Goal: Information Seeking & Learning: Learn about a topic

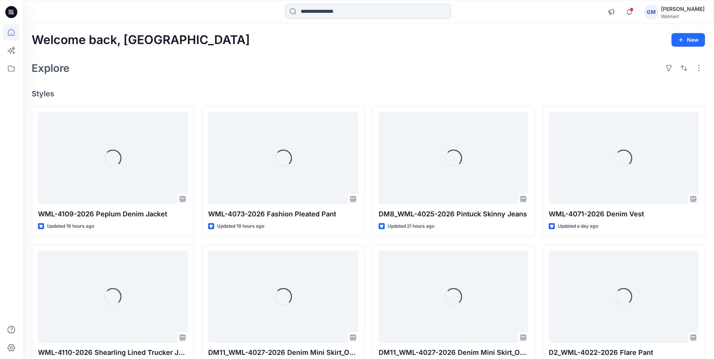
click at [375, 12] on input at bounding box center [368, 11] width 166 height 15
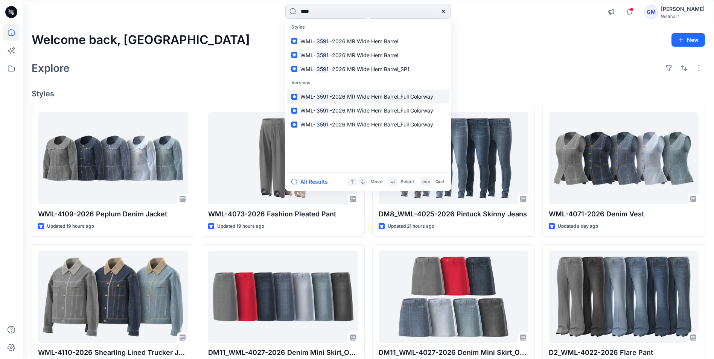
type input "****"
click at [327, 94] on mark "3591" at bounding box center [322, 96] width 14 height 9
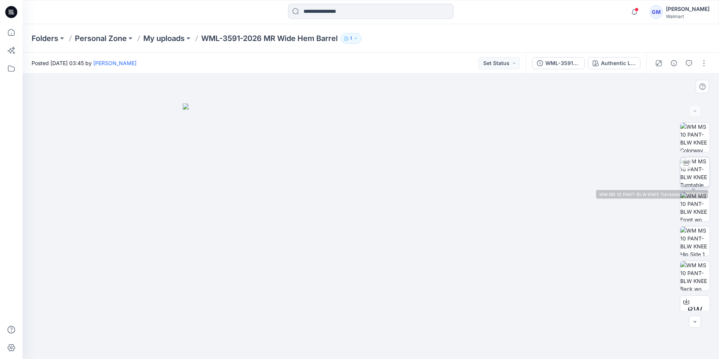
click at [692, 168] on img at bounding box center [695, 171] width 29 height 29
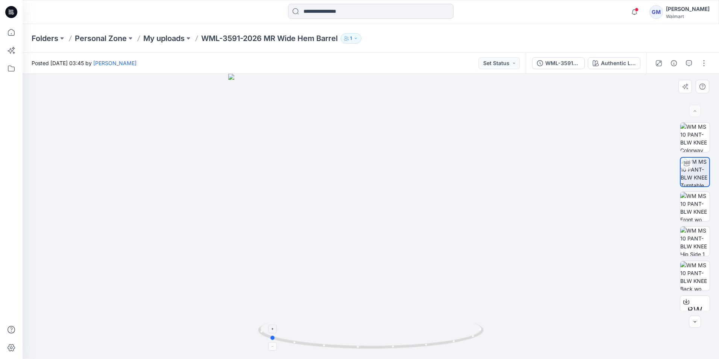
drag, startPoint x: 370, startPoint y: 346, endPoint x: 269, endPoint y: 333, distance: 102.4
click at [269, 333] on icon at bounding box center [372, 336] width 228 height 28
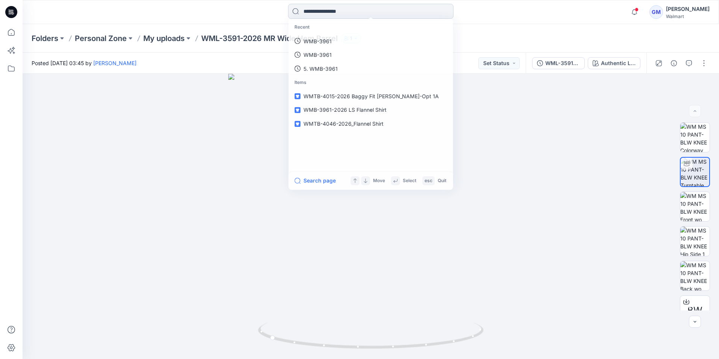
click at [354, 14] on input at bounding box center [371, 11] width 166 height 15
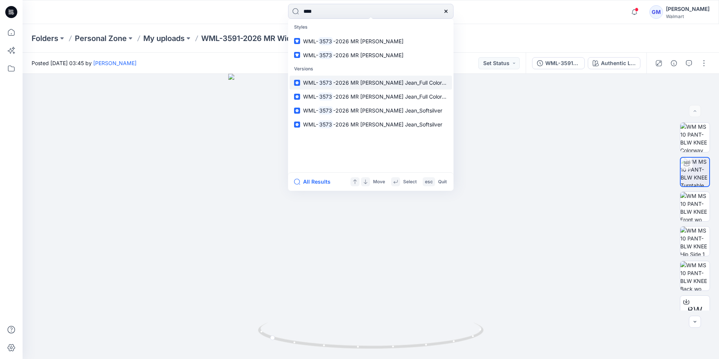
type input "****"
click at [344, 81] on span "-2026 MR [PERSON_NAME] Jean_Full Colorway" at bounding box center [392, 82] width 119 height 6
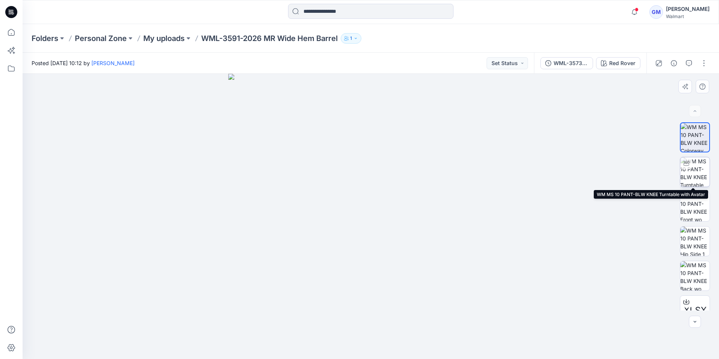
click at [699, 173] on img at bounding box center [695, 171] width 29 height 29
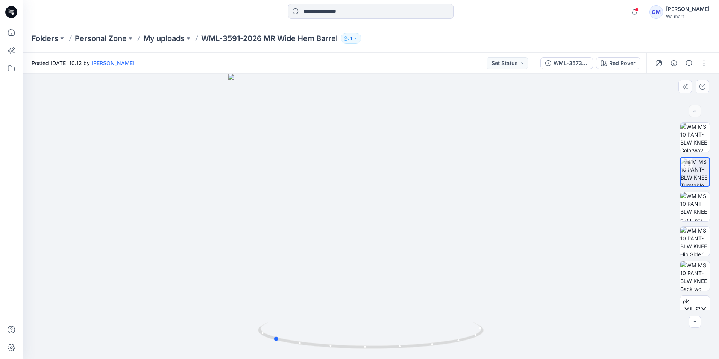
drag, startPoint x: 372, startPoint y: 350, endPoint x: 500, endPoint y: 335, distance: 128.7
click at [500, 335] on div at bounding box center [371, 216] width 697 height 285
